Goal: Task Accomplishment & Management: Use online tool/utility

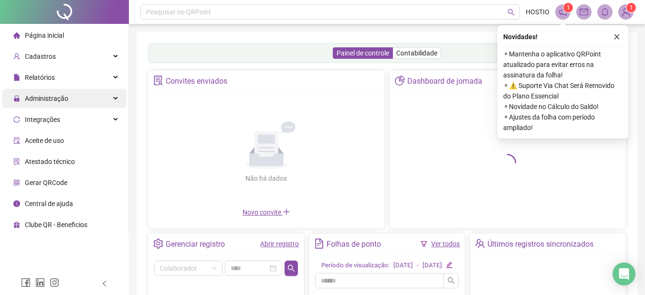
click at [39, 96] on span "Administração" at bounding box center [46, 99] width 43 height 8
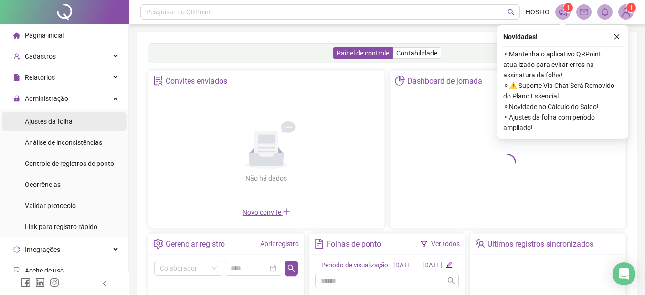
click at [41, 122] on span "Ajustes da folha" at bounding box center [49, 121] width 48 height 8
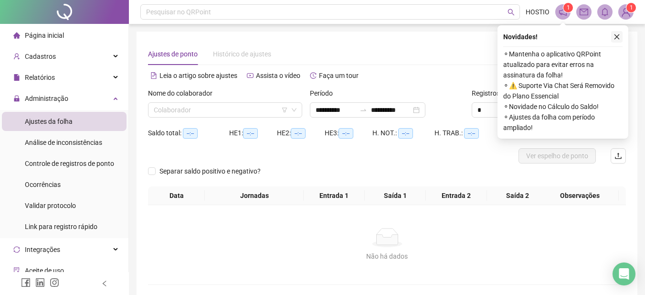
drag, startPoint x: 614, startPoint y: 32, endPoint x: 611, endPoint y: 39, distance: 7.7
click at [615, 33] on button "button" at bounding box center [616, 36] width 11 height 11
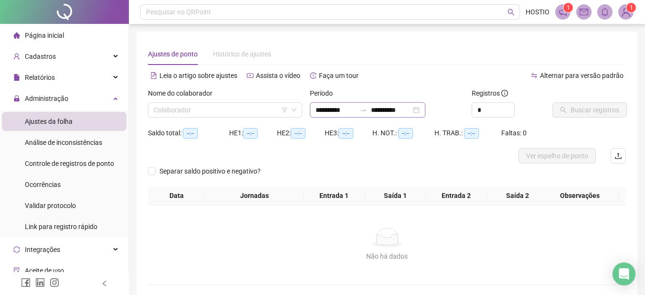
click at [367, 112] on icon "swap-right" at bounding box center [363, 110] width 8 height 8
click at [367, 108] on icon "swap-right" at bounding box center [363, 110] width 8 height 8
click at [352, 112] on input "**********" at bounding box center [336, 110] width 40 height 11
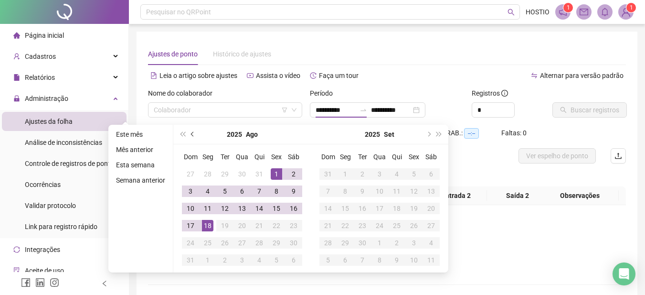
click at [192, 133] on span "prev-year" at bounding box center [193, 134] width 5 height 5
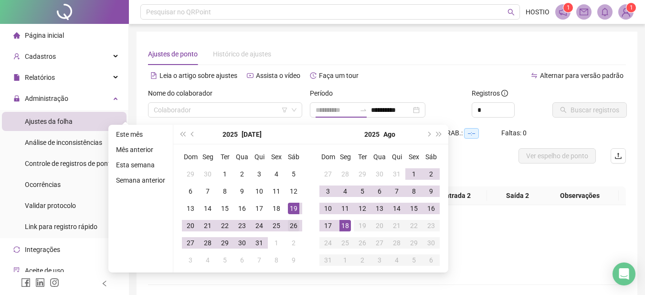
type input "**********"
click at [291, 223] on div "26" at bounding box center [293, 225] width 11 height 11
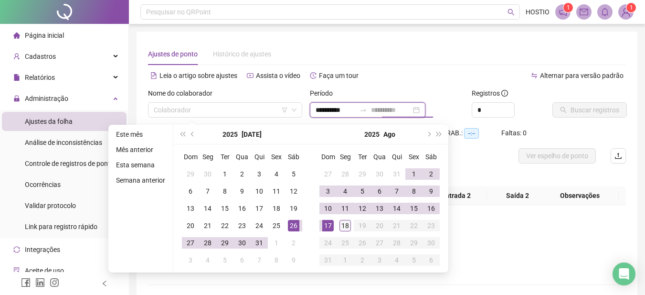
type input "**********"
click at [344, 225] on div "18" at bounding box center [344, 225] width 11 height 11
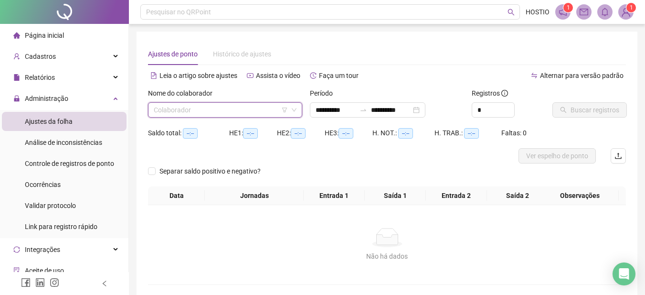
click at [242, 109] on input "search" at bounding box center [221, 110] width 134 height 14
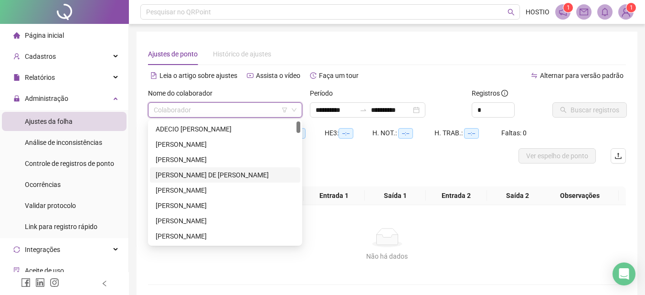
click at [225, 174] on div "[PERSON_NAME] DE [PERSON_NAME]" at bounding box center [225, 174] width 139 height 11
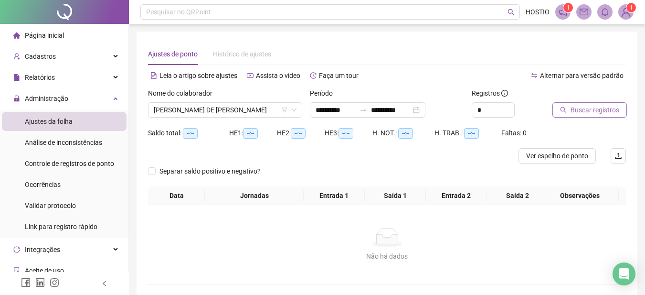
click at [586, 109] on span "Buscar registros" at bounding box center [595, 110] width 49 height 11
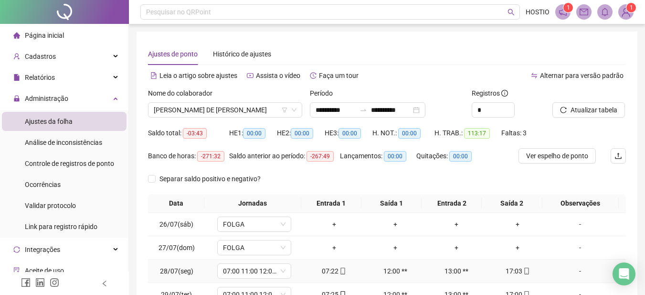
scroll to position [161, 0]
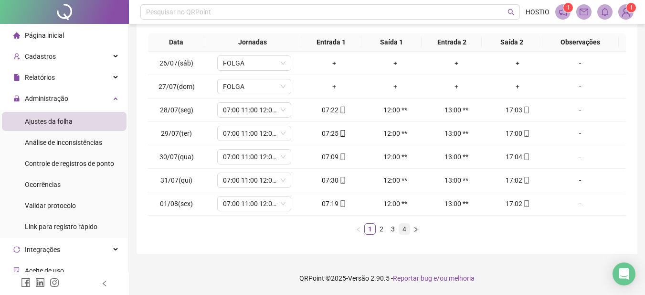
click at [404, 228] on link "4" at bounding box center [404, 228] width 11 height 11
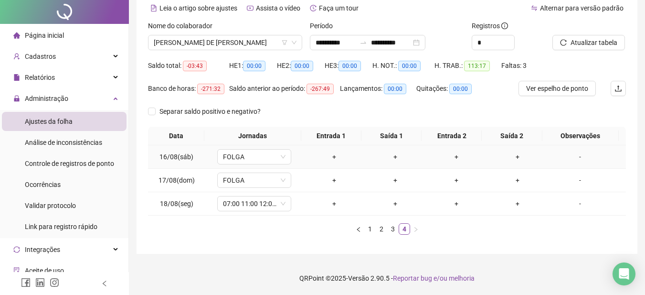
scroll to position [0, 0]
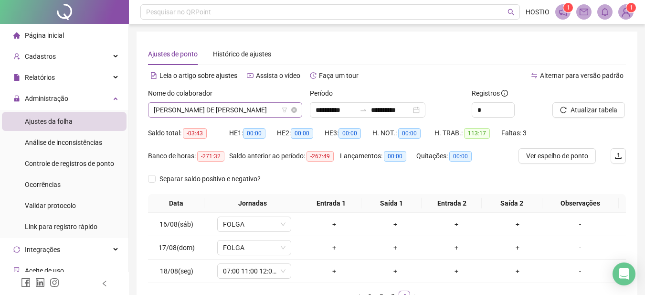
click at [243, 110] on span "[PERSON_NAME] DE [PERSON_NAME]" at bounding box center [225, 110] width 143 height 14
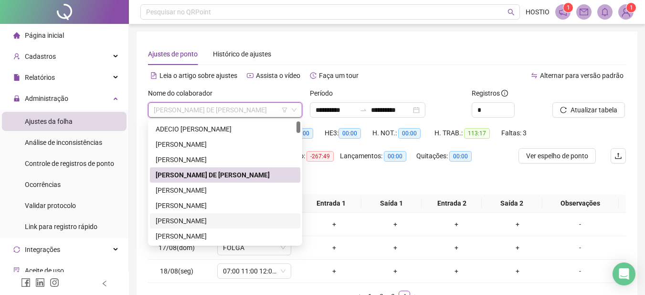
click at [209, 218] on div "[PERSON_NAME]" at bounding box center [225, 220] width 139 height 11
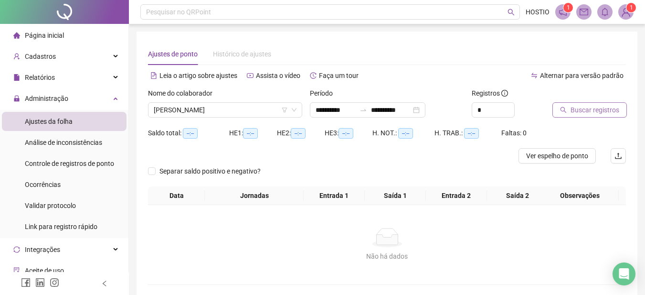
click at [577, 112] on span "Buscar registros" at bounding box center [595, 110] width 49 height 11
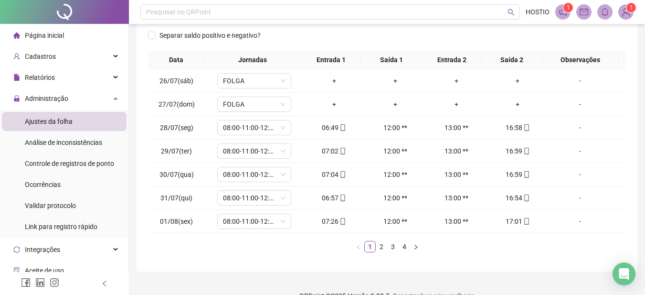
scroll to position [161, 0]
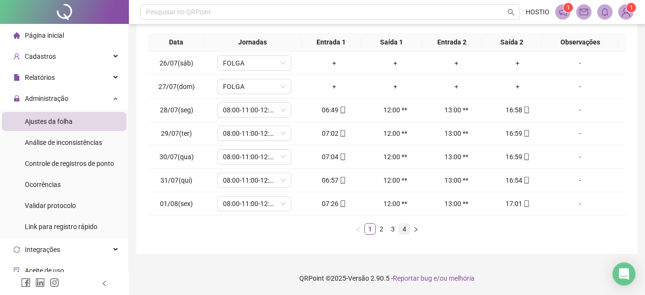
click at [404, 230] on link "4" at bounding box center [404, 228] width 11 height 11
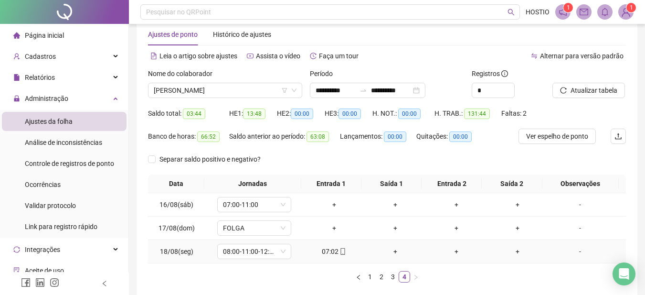
scroll to position [0, 0]
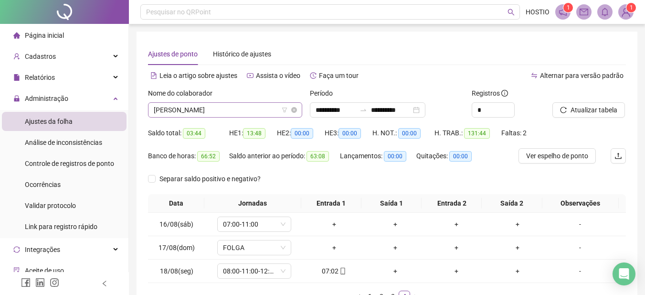
click at [238, 108] on span "[PERSON_NAME]" at bounding box center [225, 110] width 143 height 14
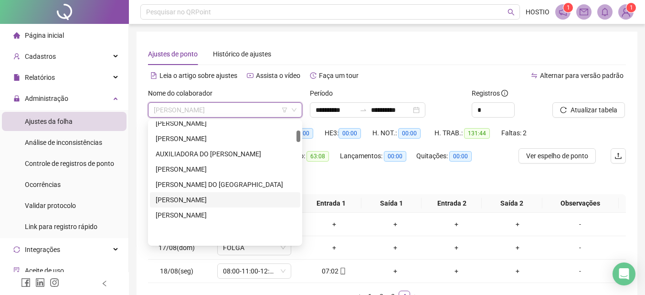
scroll to position [95, 0]
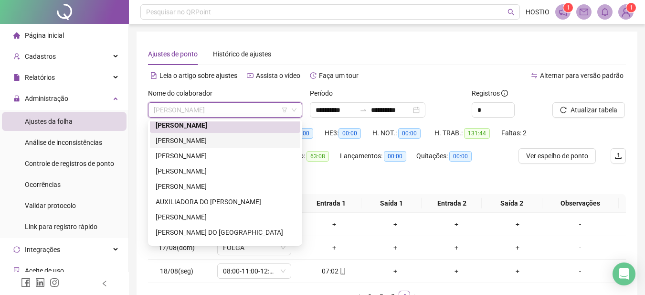
click at [199, 140] on div "[PERSON_NAME]" at bounding box center [225, 140] width 139 height 11
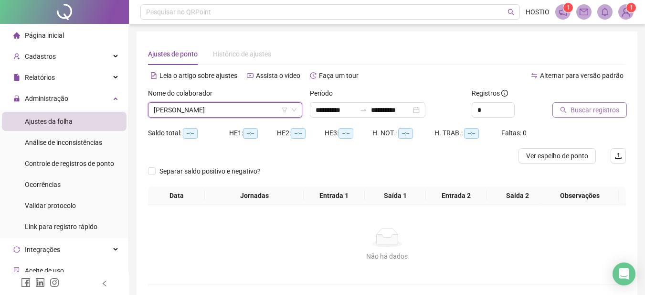
click at [594, 112] on span "Buscar registros" at bounding box center [595, 110] width 49 height 11
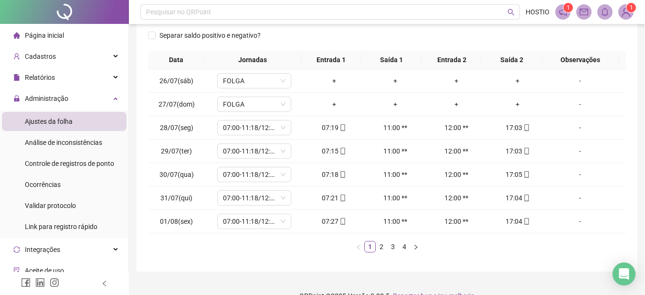
scroll to position [161, 0]
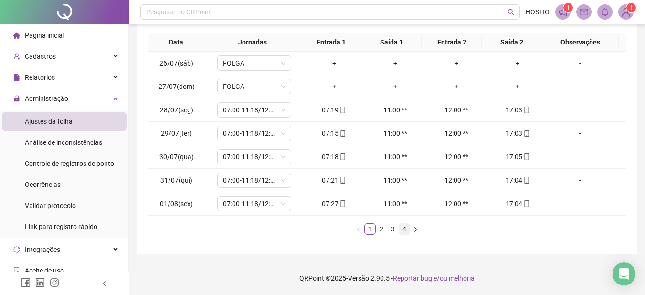
click at [403, 230] on link "4" at bounding box center [404, 228] width 11 height 11
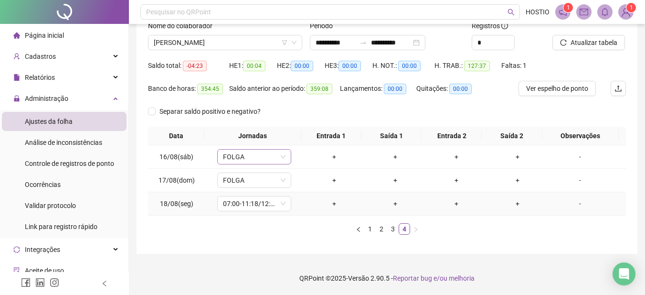
scroll to position [0, 0]
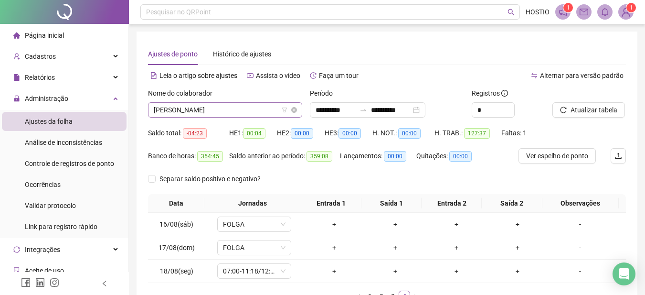
click at [233, 111] on span "[PERSON_NAME]" at bounding box center [225, 110] width 143 height 14
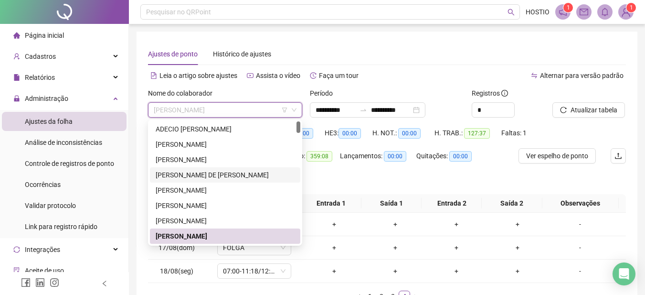
click at [197, 174] on div "[PERSON_NAME] DE [PERSON_NAME]" at bounding box center [225, 174] width 139 height 11
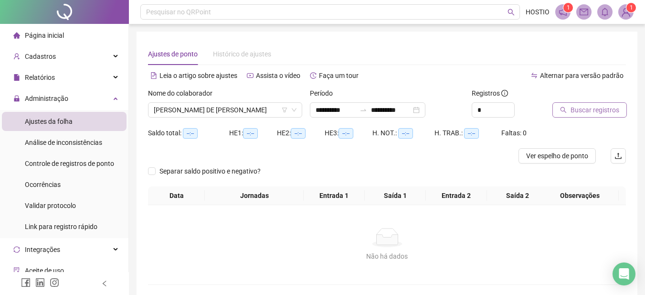
click at [582, 110] on span "Buscar registros" at bounding box center [595, 110] width 49 height 11
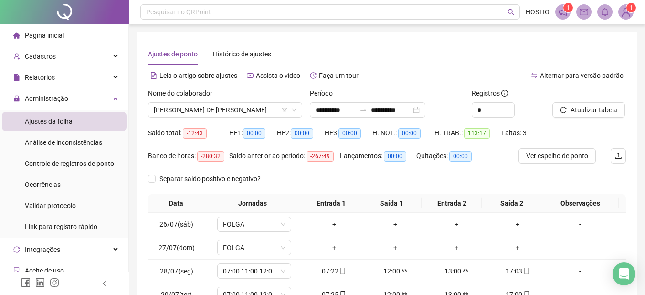
scroll to position [161, 0]
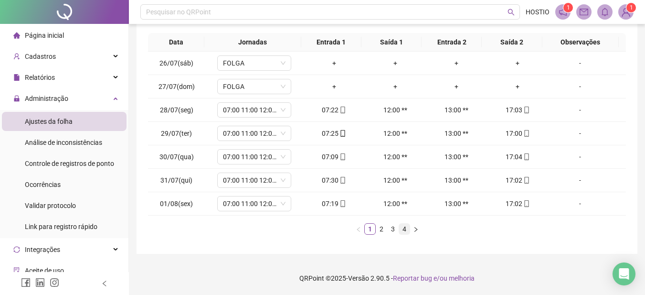
click at [403, 229] on link "4" at bounding box center [404, 228] width 11 height 11
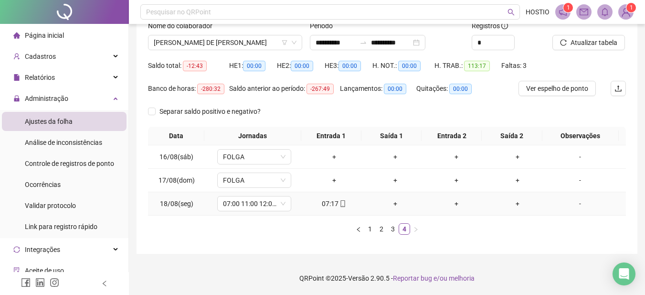
scroll to position [0, 0]
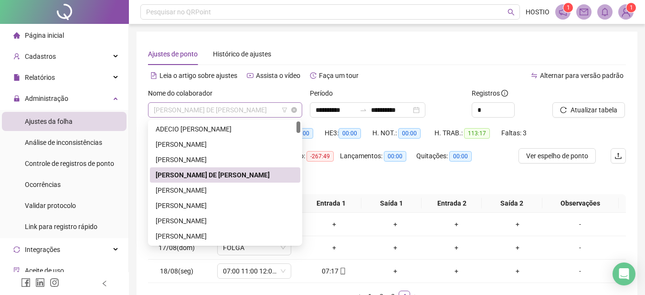
click at [200, 108] on span "[PERSON_NAME] DE [PERSON_NAME]" at bounding box center [225, 110] width 143 height 14
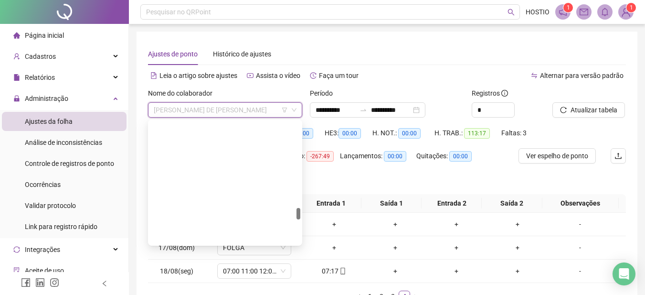
scroll to position [907, 0]
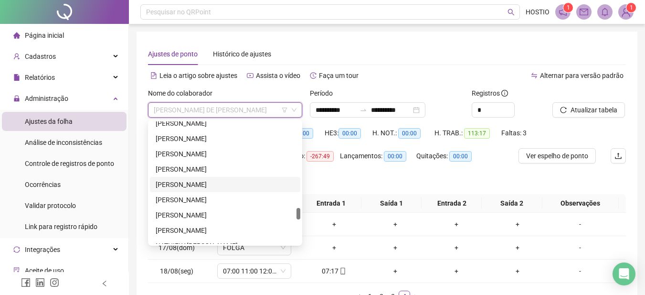
click at [194, 183] on div "[PERSON_NAME]" at bounding box center [225, 184] width 139 height 11
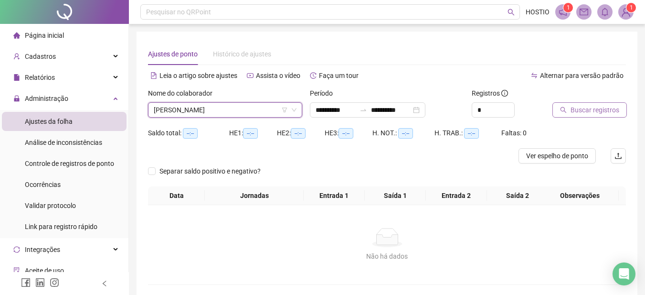
click at [583, 108] on span "Buscar registros" at bounding box center [595, 110] width 49 height 11
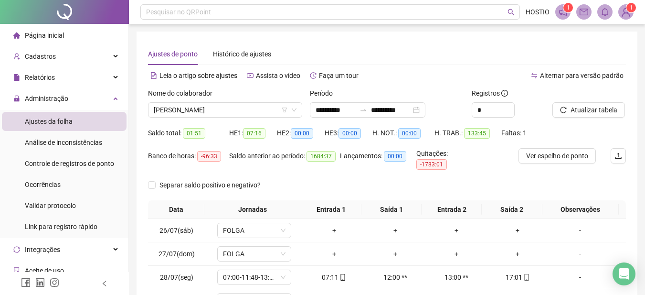
scroll to position [161, 0]
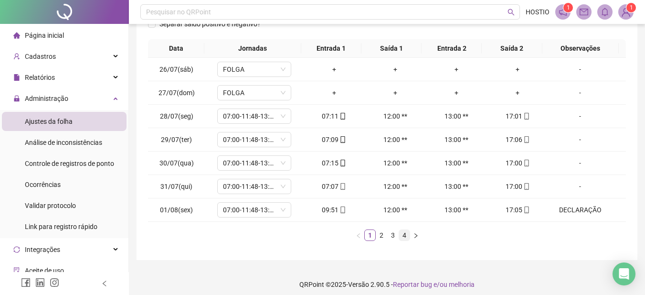
click at [405, 230] on link "4" at bounding box center [404, 235] width 11 height 11
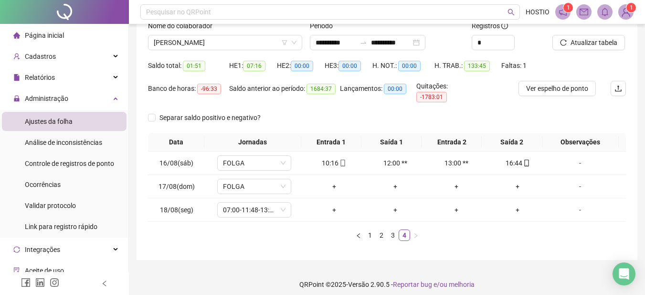
scroll to position [0, 0]
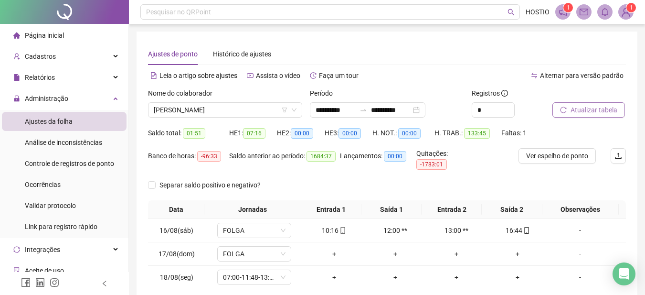
click at [583, 108] on span "Atualizar tabela" at bounding box center [594, 110] width 47 height 11
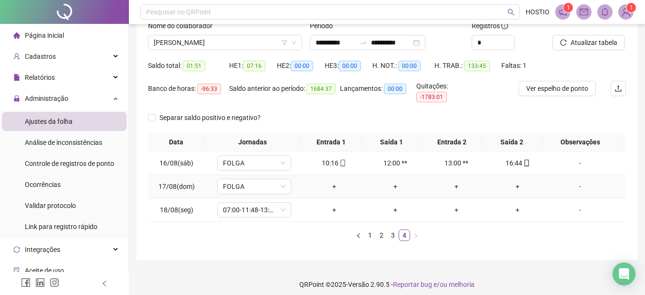
scroll to position [20, 0]
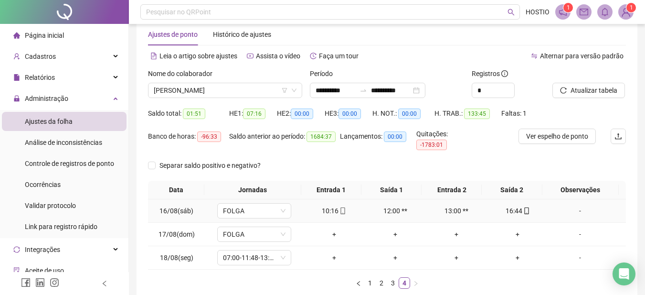
click at [573, 205] on div "-" at bounding box center [580, 210] width 56 height 11
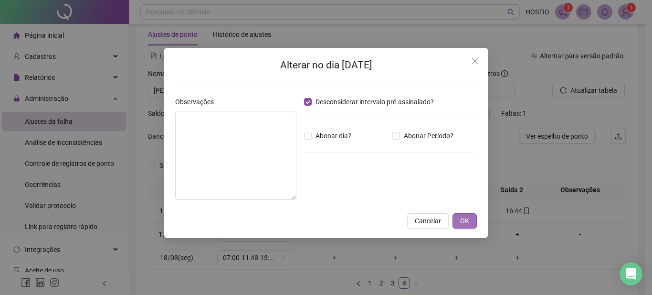
click at [461, 218] on span "OK" at bounding box center [464, 220] width 9 height 11
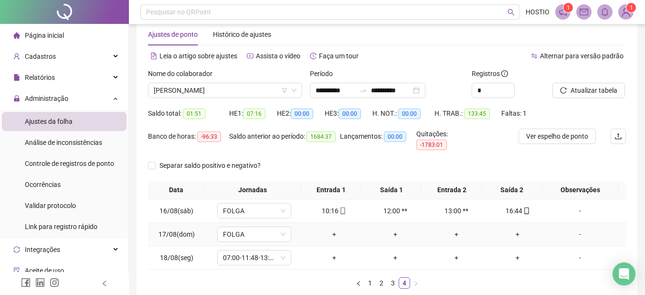
scroll to position [0, 0]
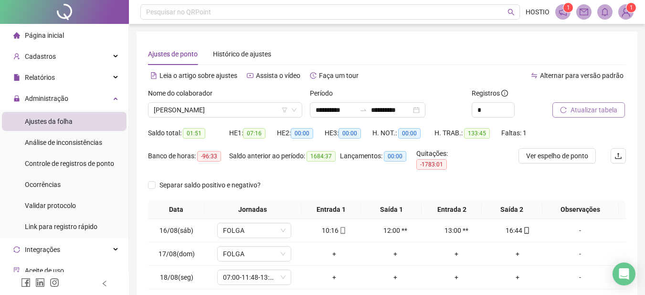
click at [587, 106] on span "Atualizar tabela" at bounding box center [594, 110] width 47 height 11
click at [232, 109] on span "[PERSON_NAME]" at bounding box center [225, 110] width 143 height 14
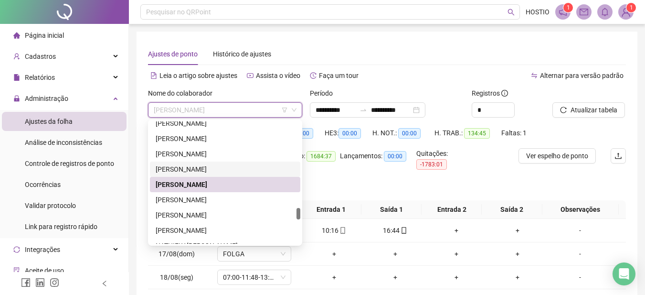
click at [212, 168] on div "[PERSON_NAME]" at bounding box center [225, 169] width 139 height 11
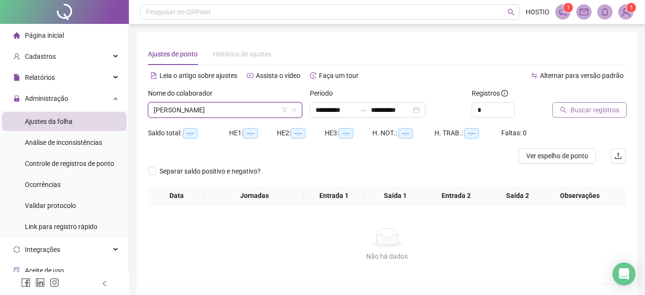
click at [593, 112] on span "Buscar registros" at bounding box center [595, 110] width 49 height 11
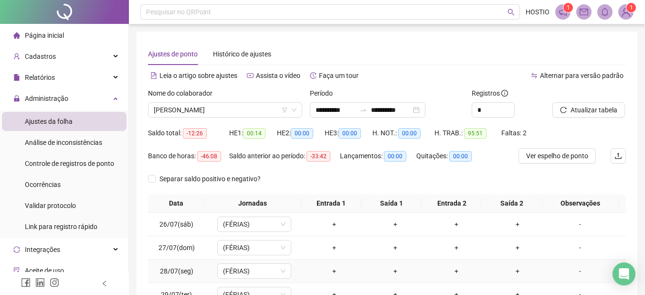
scroll to position [161, 0]
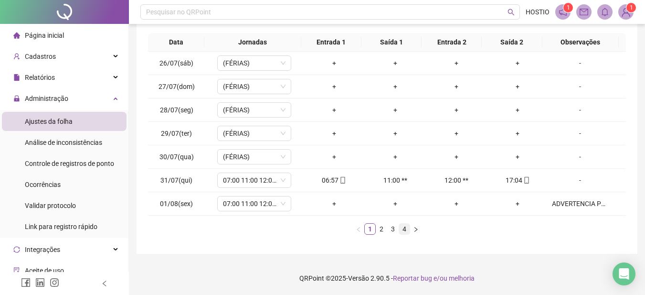
click at [404, 229] on link "4" at bounding box center [404, 228] width 11 height 11
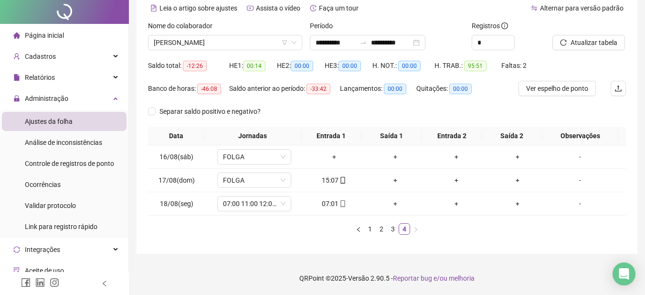
scroll to position [0, 0]
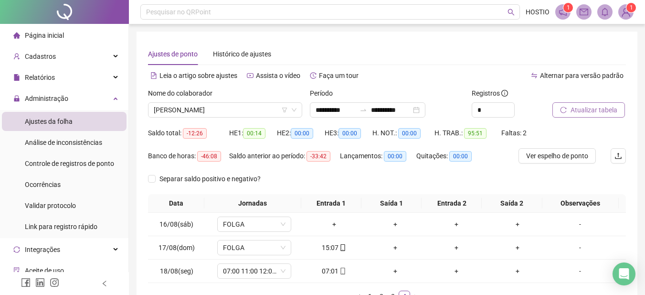
click at [587, 106] on span "Atualizar tabela" at bounding box center [594, 110] width 47 height 11
click at [557, 159] on span "Ver espelho de ponto" at bounding box center [557, 155] width 62 height 11
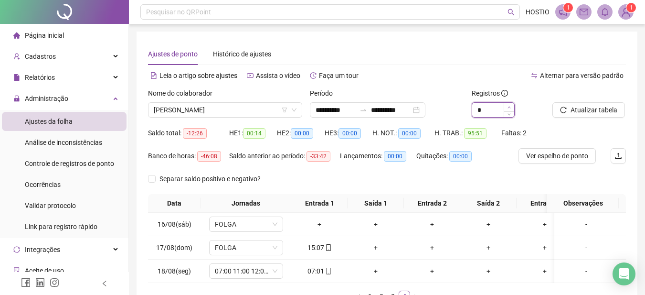
click at [511, 106] on span "Increase Value" at bounding box center [509, 107] width 11 height 9
type input "*"
click at [511, 106] on span "Increase Value" at bounding box center [509, 107] width 11 height 9
click at [586, 109] on span "Atualizar tabela" at bounding box center [594, 110] width 47 height 11
click at [551, 155] on span "Ver espelho de ponto" at bounding box center [557, 155] width 62 height 11
